Goal: Communication & Community: Answer question/provide support

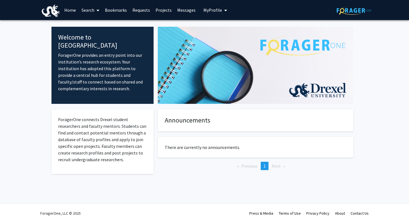
click at [224, 6] on span "My profile dropdown to access profile and logout" at bounding box center [224, 10] width 5 height 19
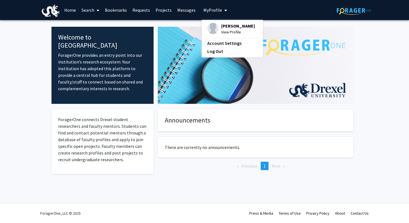
click at [188, 13] on link "Messages" at bounding box center [186, 9] width 24 height 19
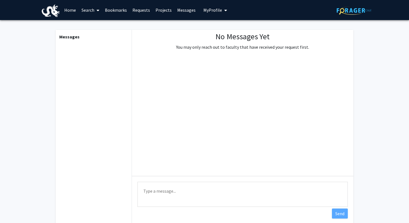
click at [158, 9] on link "Projects" at bounding box center [164, 9] width 22 height 19
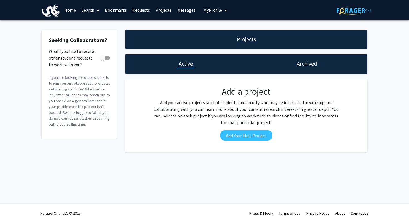
click at [131, 9] on link "Requests" at bounding box center [141, 9] width 23 height 19
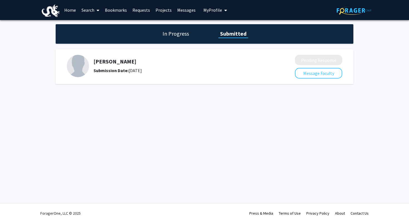
click at [122, 63] on h5 "[PERSON_NAME]" at bounding box center [179, 61] width 172 height 7
click at [301, 76] on button "Message Faculty" at bounding box center [318, 73] width 47 height 11
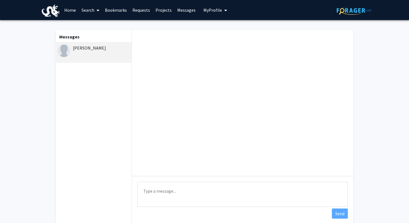
click at [175, 197] on textarea "Type a message" at bounding box center [242, 194] width 210 height 25
click at [174, 191] on textarea "Good afternoon, I had sent a request to become a part of you lab. I was wonderi…" at bounding box center [242, 194] width 210 height 25
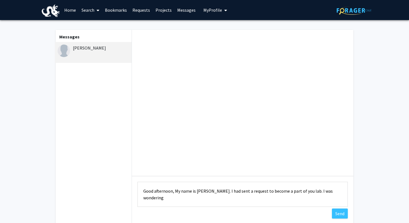
click at [188, 200] on textarea "Good afternoon, My name is [PERSON_NAME]. I had sent a request to become a part…" at bounding box center [242, 194] width 210 height 25
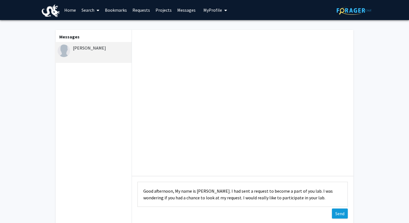
type textarea "Good afternoon, My name is [PERSON_NAME]. I had sent a request to become a part…"
click at [335, 213] on button "Send" at bounding box center [340, 213] width 16 height 10
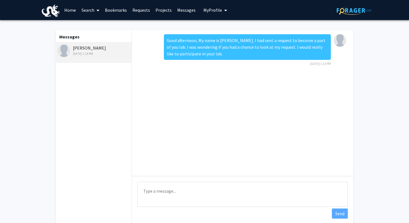
click at [75, 9] on link "Home" at bounding box center [69, 9] width 17 height 19
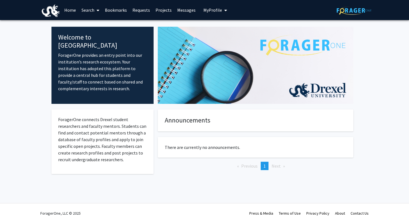
click at [96, 14] on span at bounding box center [96, 10] width 5 height 19
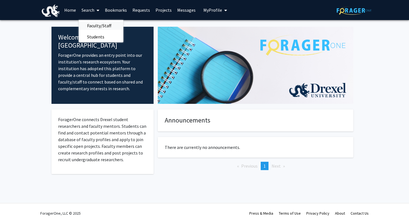
click at [99, 29] on span "Faculty/Staff" at bounding box center [99, 25] width 41 height 11
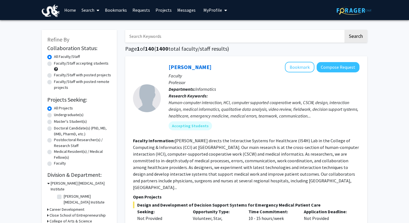
click at [151, 39] on input "Search Keywords" at bounding box center [234, 36] width 218 height 13
click at [232, 101] on div "Human-computer interaction, HCI, computer supported cooperative work, CSCW, des…" at bounding box center [263, 109] width 191 height 20
click at [196, 38] on input "Search Keywords" at bounding box center [234, 36] width 218 height 13
type input "VIP"
click at [344, 30] on button "Search" at bounding box center [355, 36] width 23 height 13
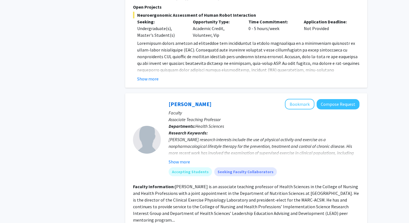
scroll to position [623, 0]
click at [299, 197] on fg-read-more "[PERSON_NAME] is an associate teaching professor of Health Sciences in the Coll…" at bounding box center [246, 202] width 226 height 39
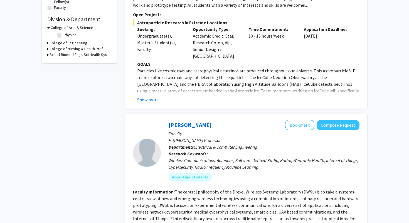
scroll to position [0, 0]
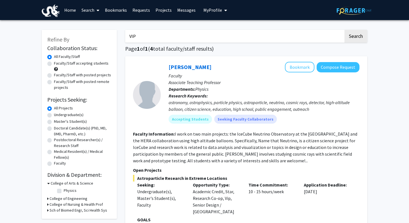
click at [186, 14] on link "Messages" at bounding box center [186, 9] width 24 height 19
